Goal: Navigation & Orientation: Find specific page/section

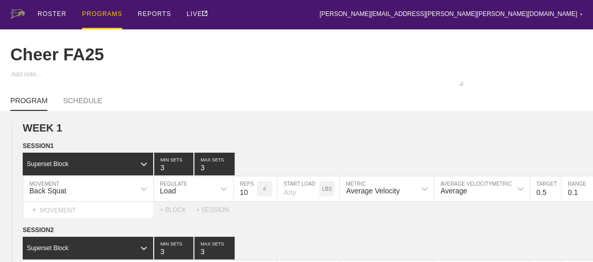
click at [104, 13] on div "PROGRAMS" at bounding box center [102, 14] width 40 height 29
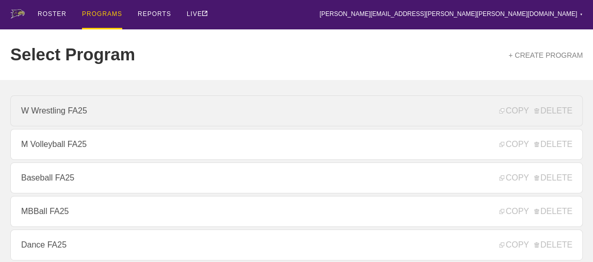
scroll to position [140, 0]
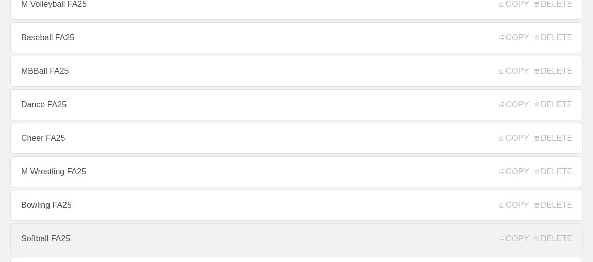
click at [50, 243] on link "Softball FA25" at bounding box center [296, 238] width 573 height 31
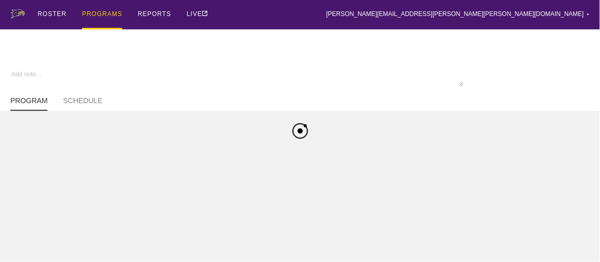
type textarea "x"
type input "Softball FA25"
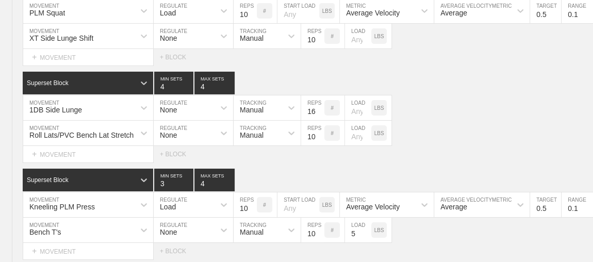
scroll to position [2015, 0]
